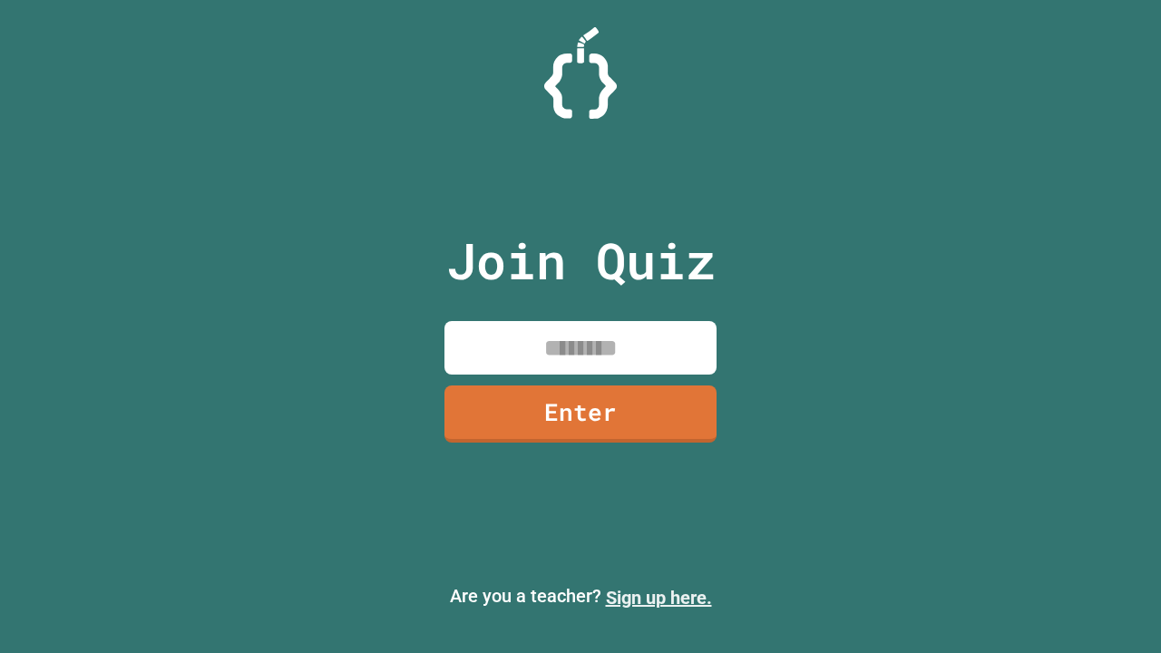
click at [658, 598] on link "Sign up here." at bounding box center [659, 598] width 106 height 22
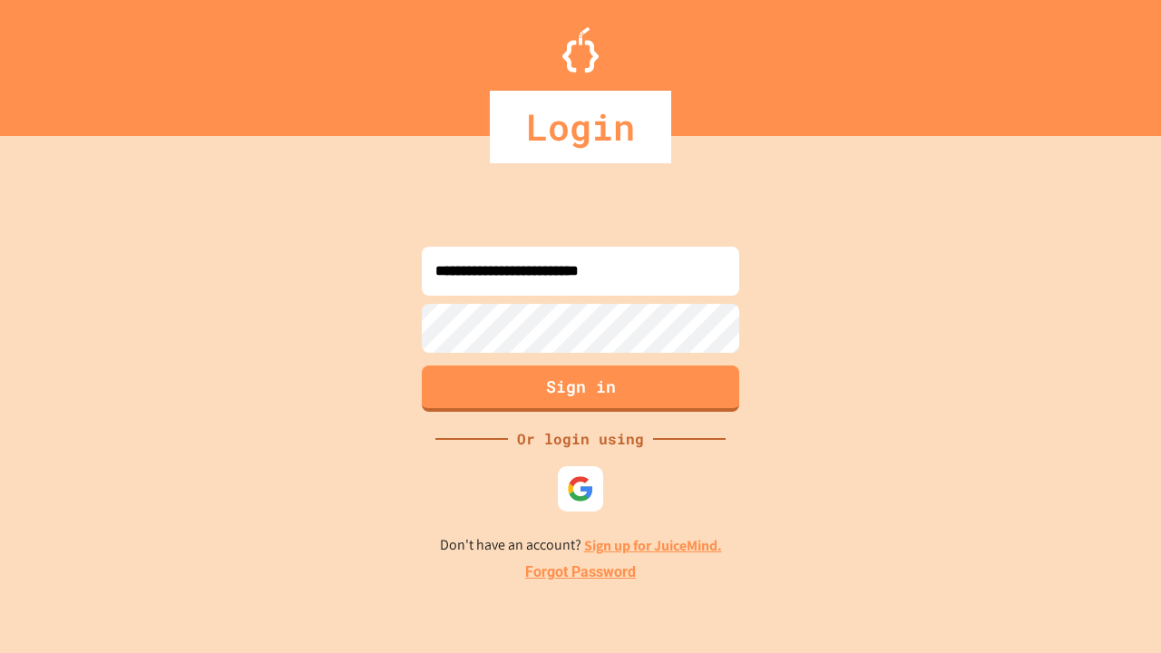
type input "**********"
